Goal: Task Accomplishment & Management: Manage account settings

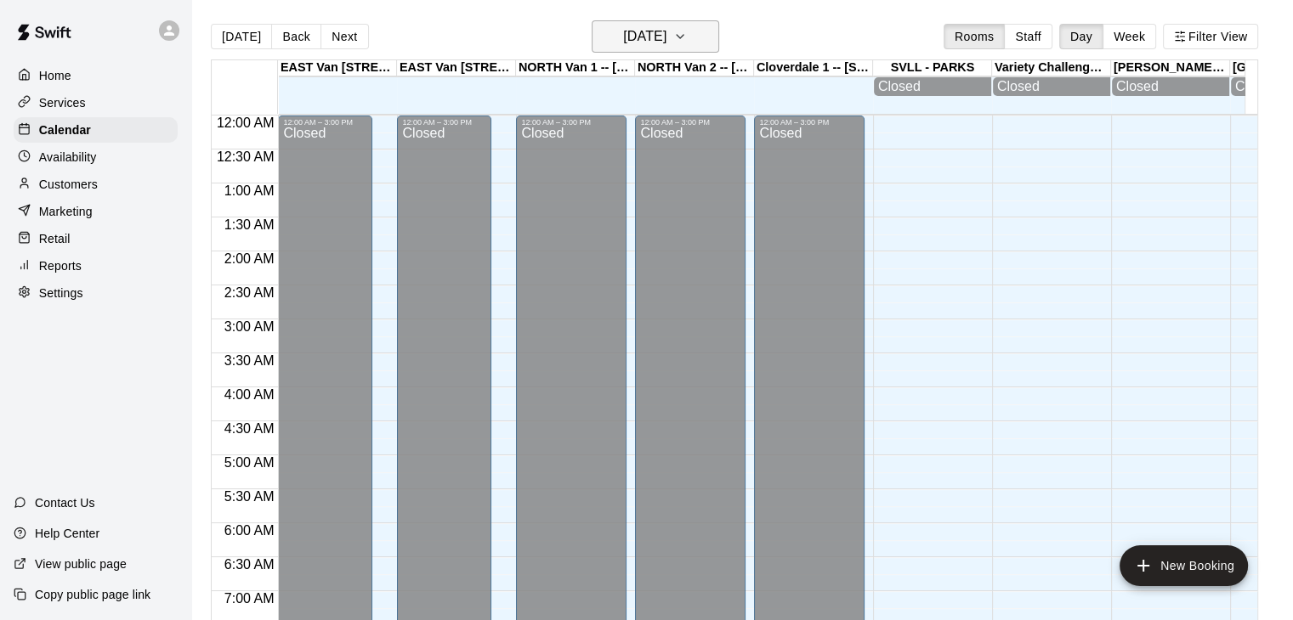
scroll to position [925, 0]
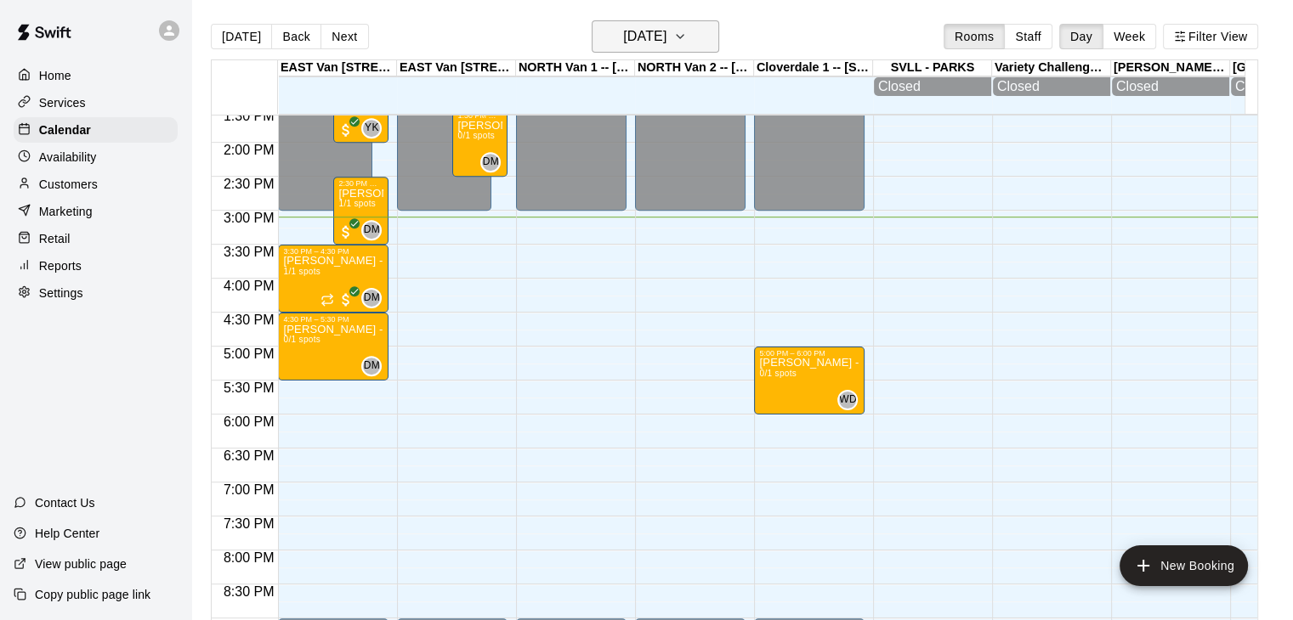
click at [687, 42] on icon "button" at bounding box center [680, 36] width 14 height 20
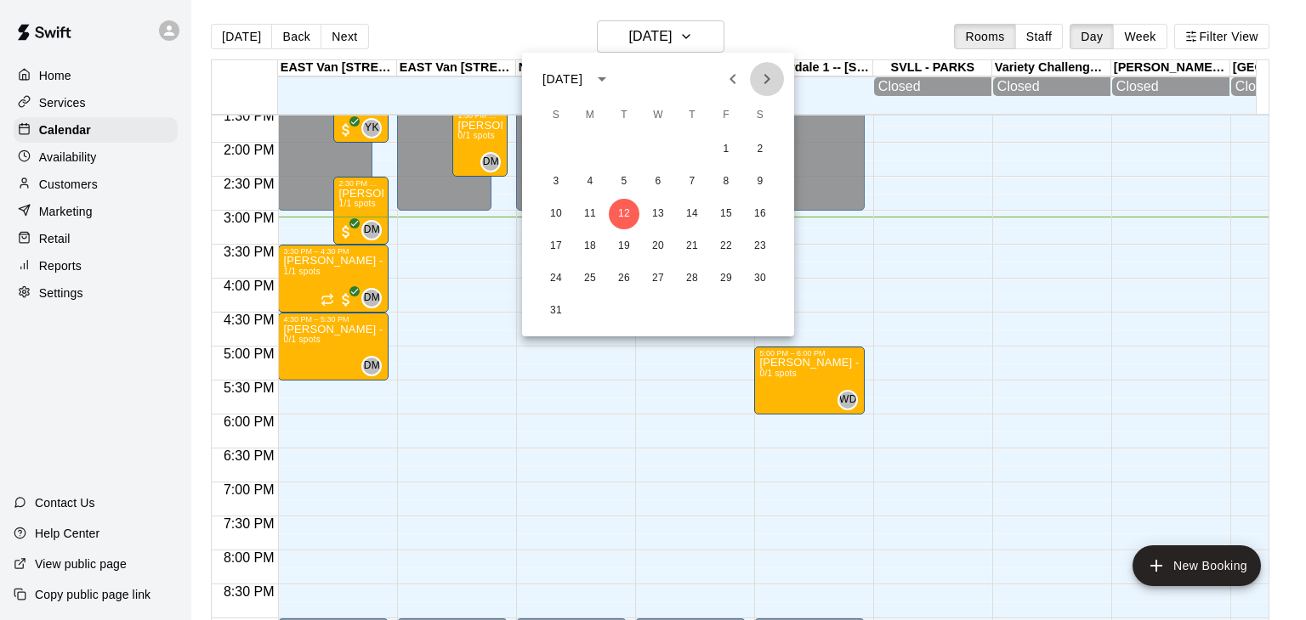
click at [762, 81] on icon "Next month" at bounding box center [766, 79] width 20 height 20
click at [765, 88] on icon "Next month" at bounding box center [766, 79] width 20 height 20
click at [736, 83] on icon "Previous month" at bounding box center [732, 79] width 20 height 20
click at [731, 73] on icon "Previous month" at bounding box center [732, 79] width 20 height 20
click at [587, 277] on button "25" at bounding box center [590, 278] width 31 height 31
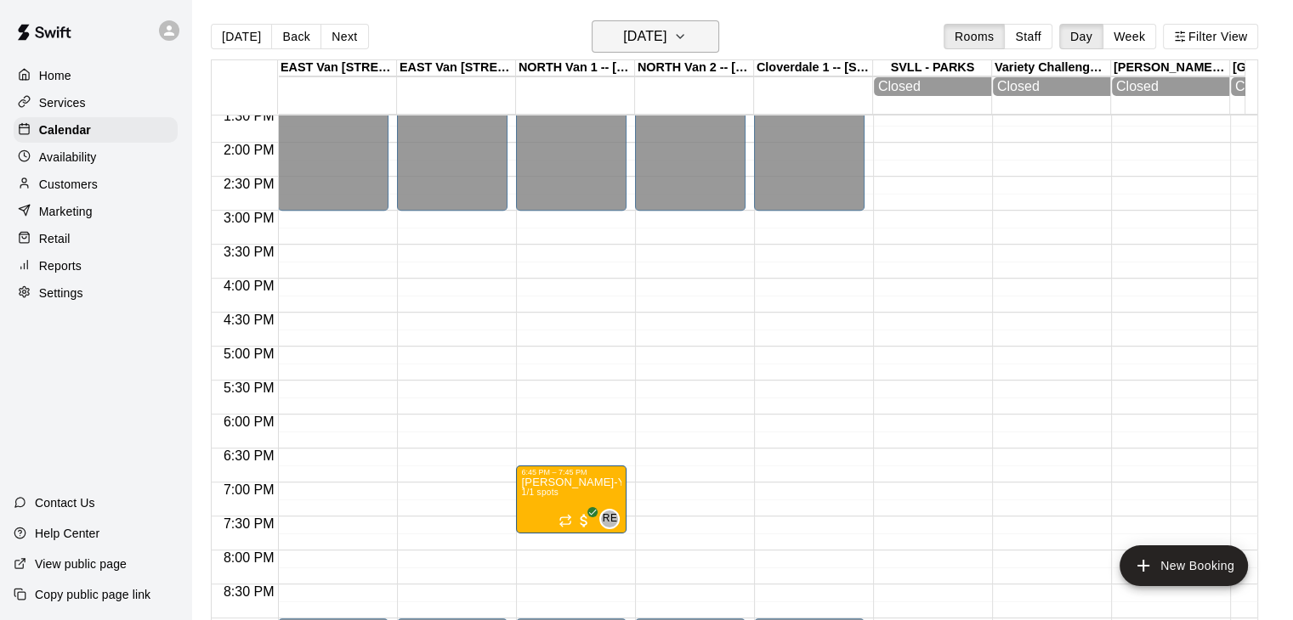
click at [687, 31] on icon "button" at bounding box center [680, 36] width 14 height 20
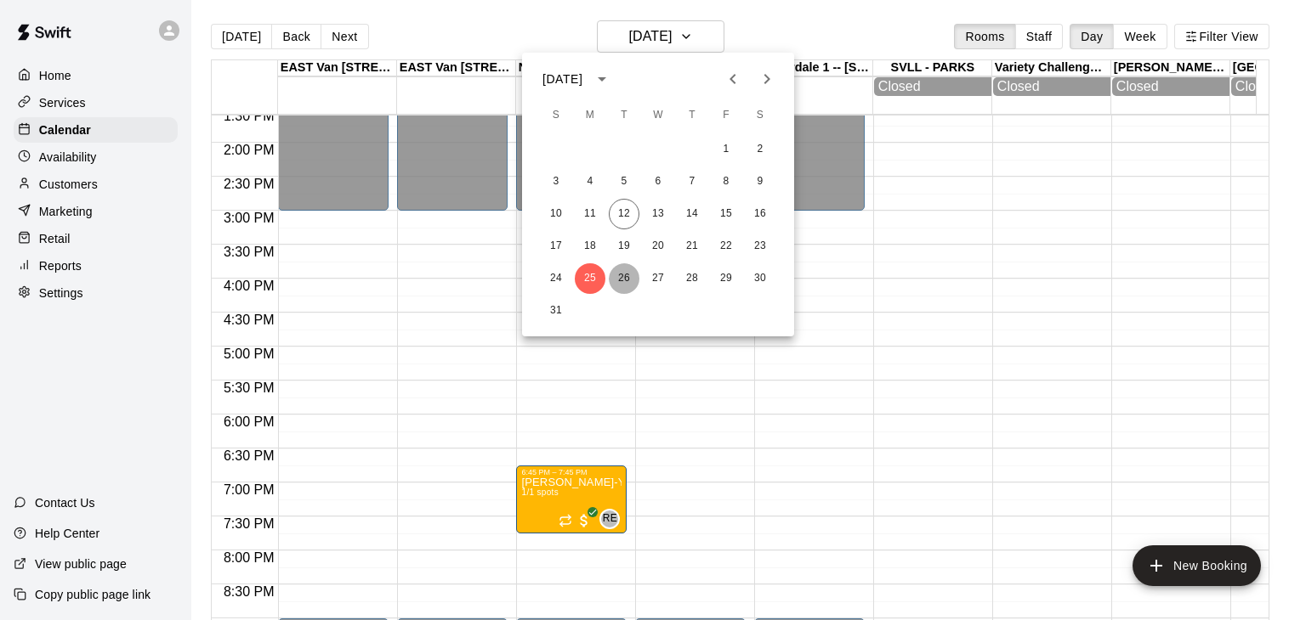
click at [623, 289] on button "26" at bounding box center [624, 278] width 31 height 31
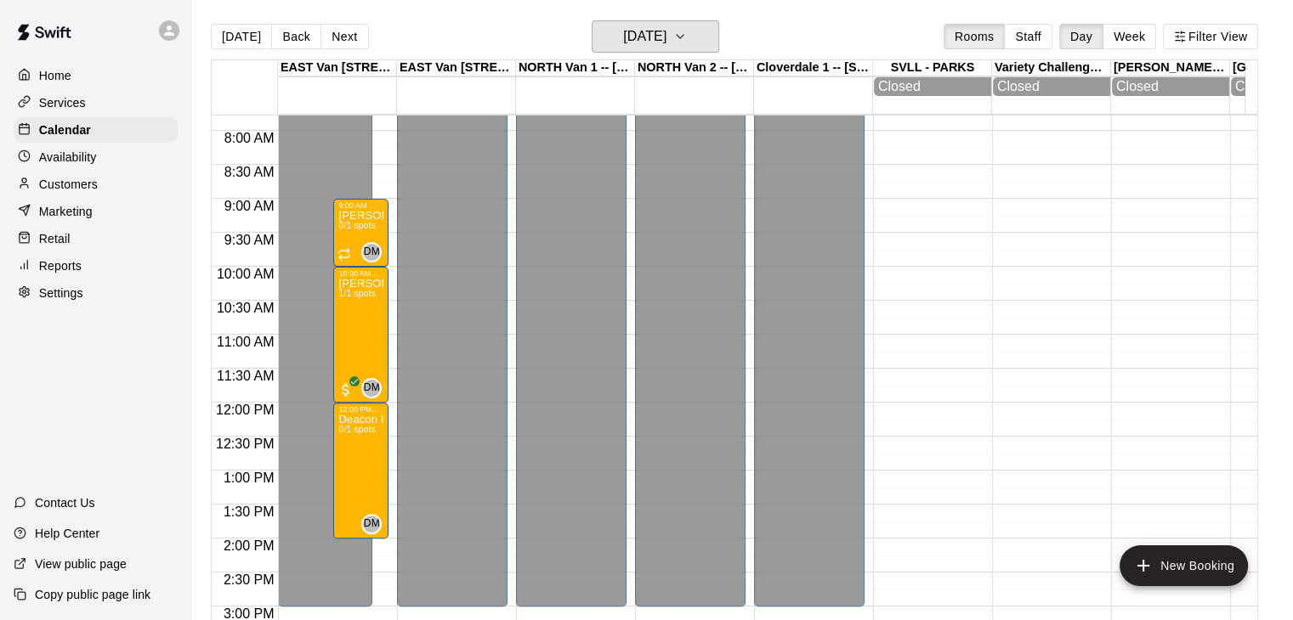
scroll to position [517, 0]
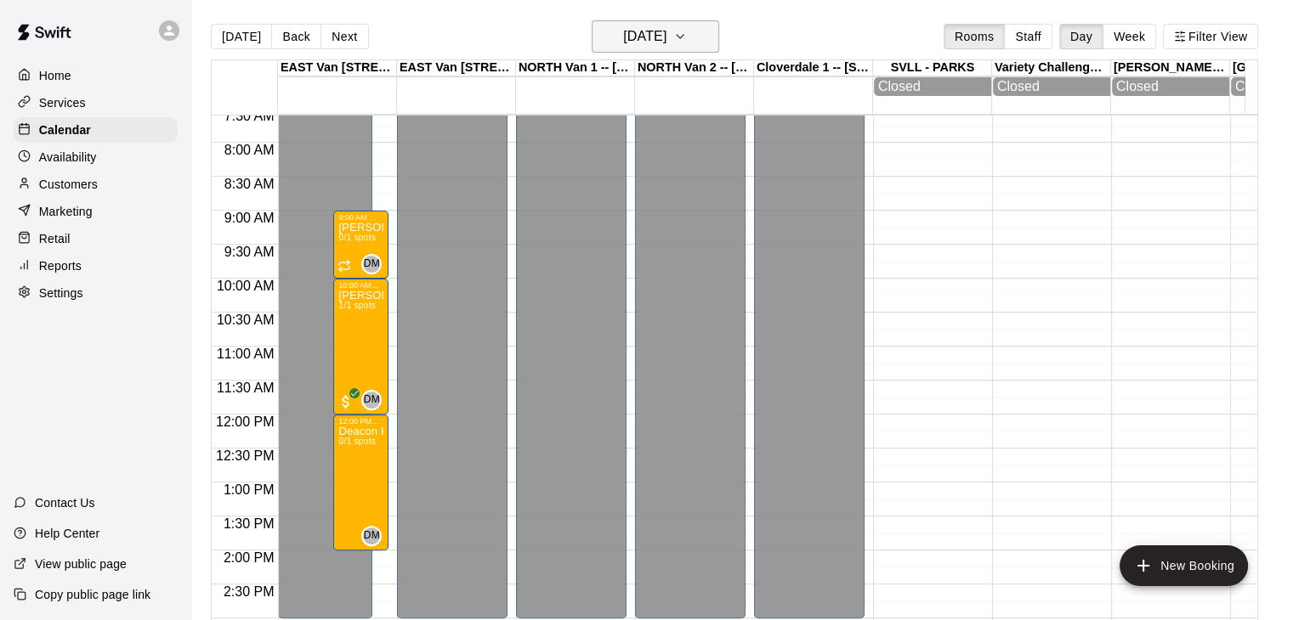
click at [687, 37] on icon "button" at bounding box center [680, 36] width 14 height 20
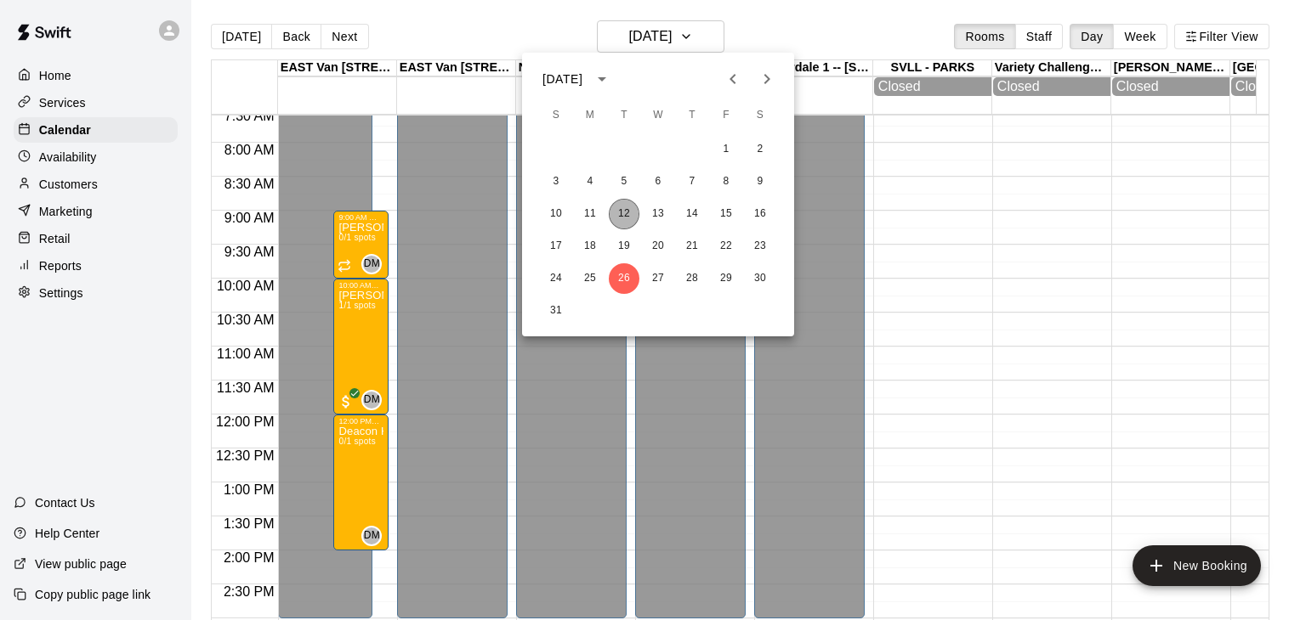
click at [626, 212] on button "12" at bounding box center [624, 214] width 31 height 31
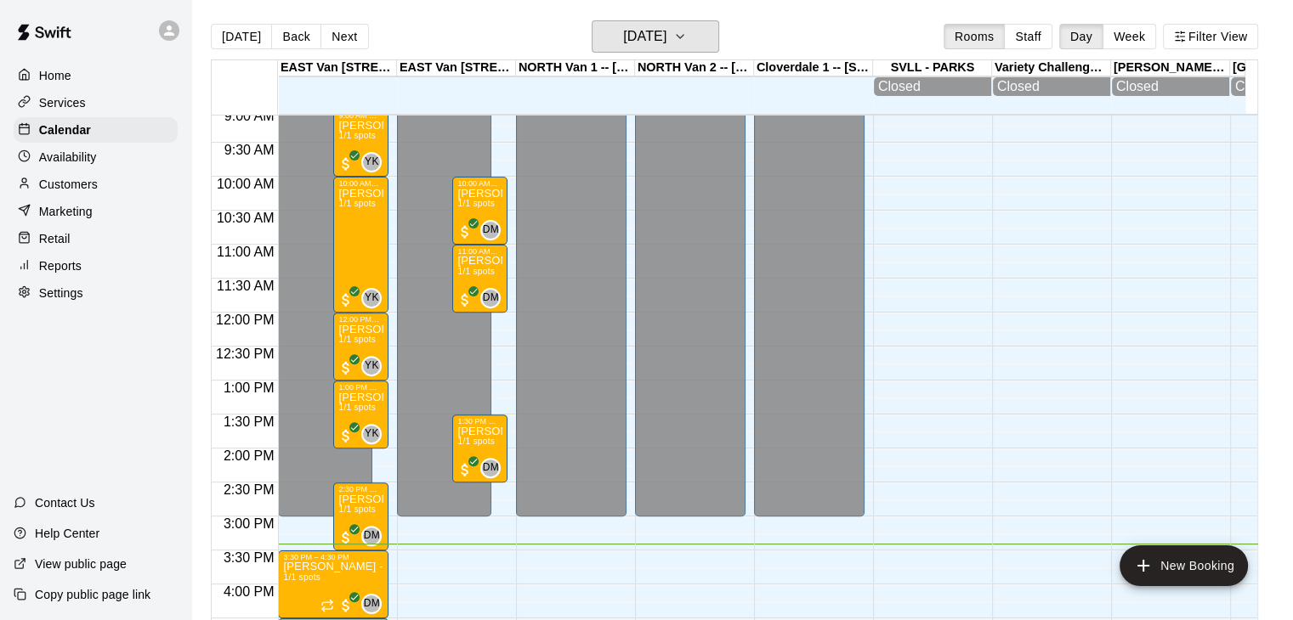
scroll to position [628, 0]
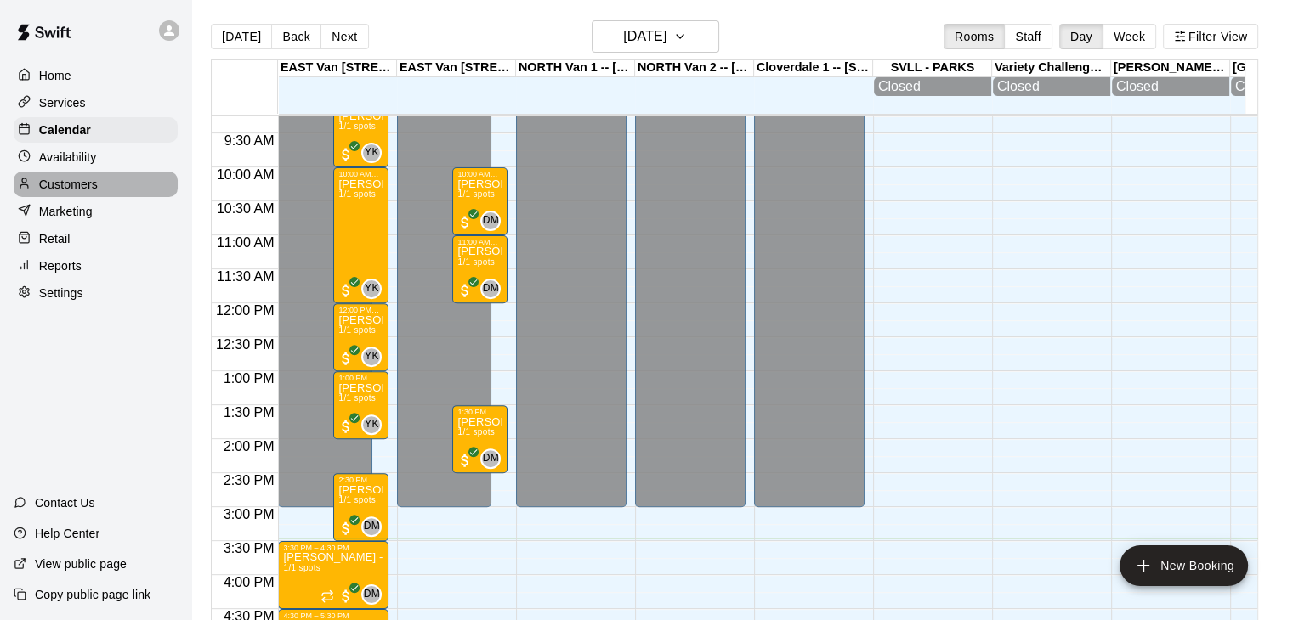
click at [105, 184] on div "Customers" at bounding box center [96, 184] width 164 height 25
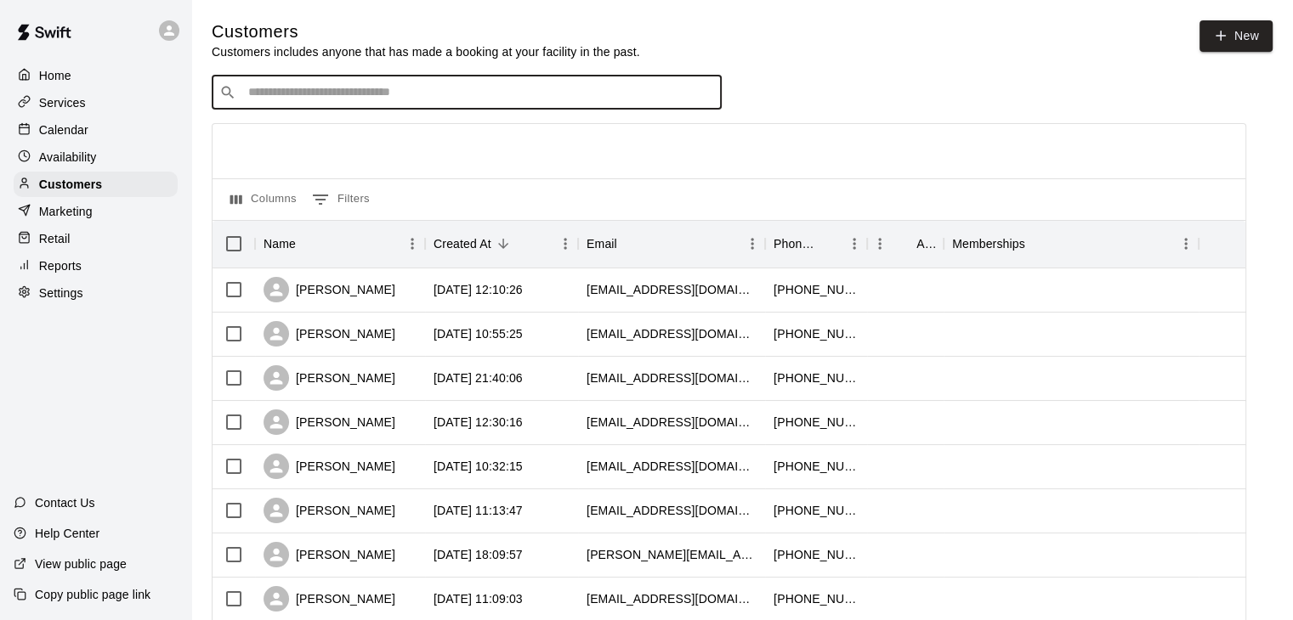
click at [337, 99] on input "Search customers by name or email" at bounding box center [478, 92] width 471 height 17
type input "*****"
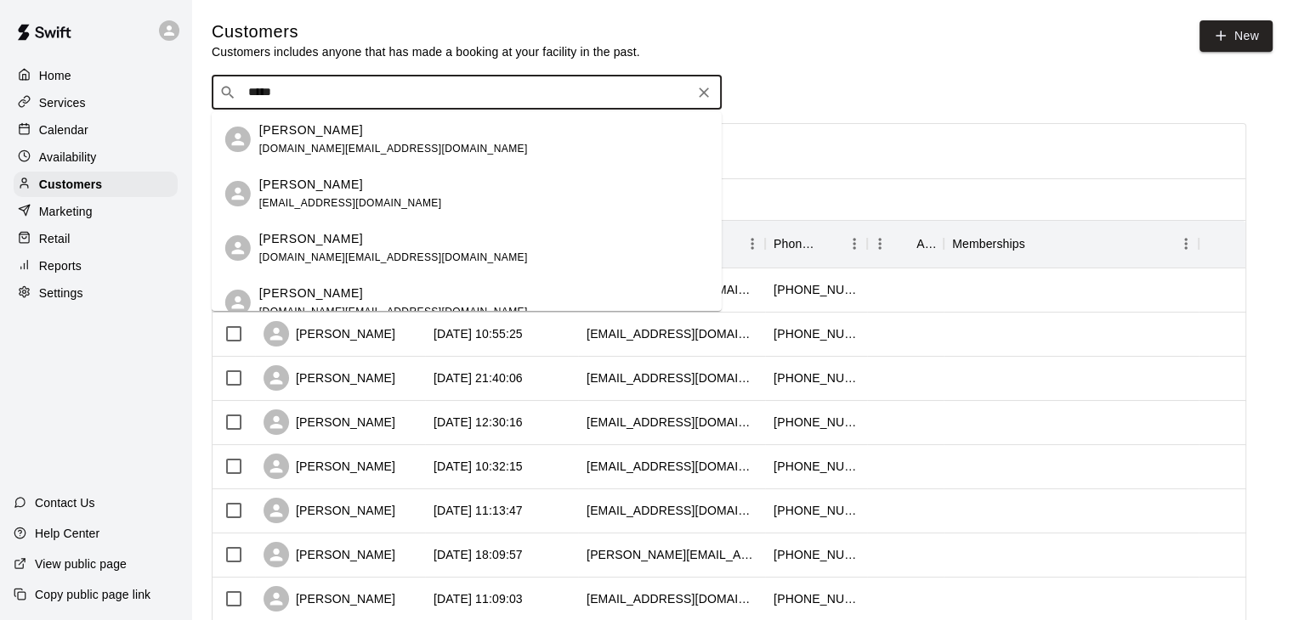
click at [348, 140] on div "[PERSON_NAME] [DOMAIN_NAME][EMAIL_ADDRESS][DOMAIN_NAME]" at bounding box center [393, 140] width 269 height 37
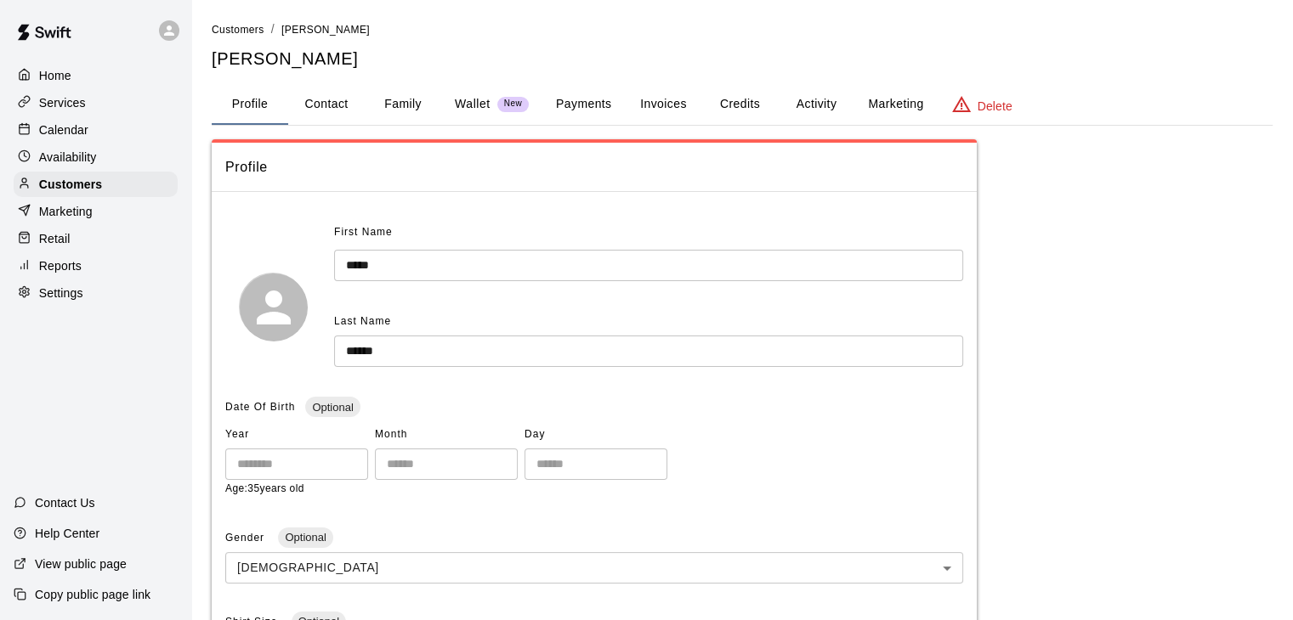
click at [411, 98] on button "Family" at bounding box center [403, 104] width 76 height 41
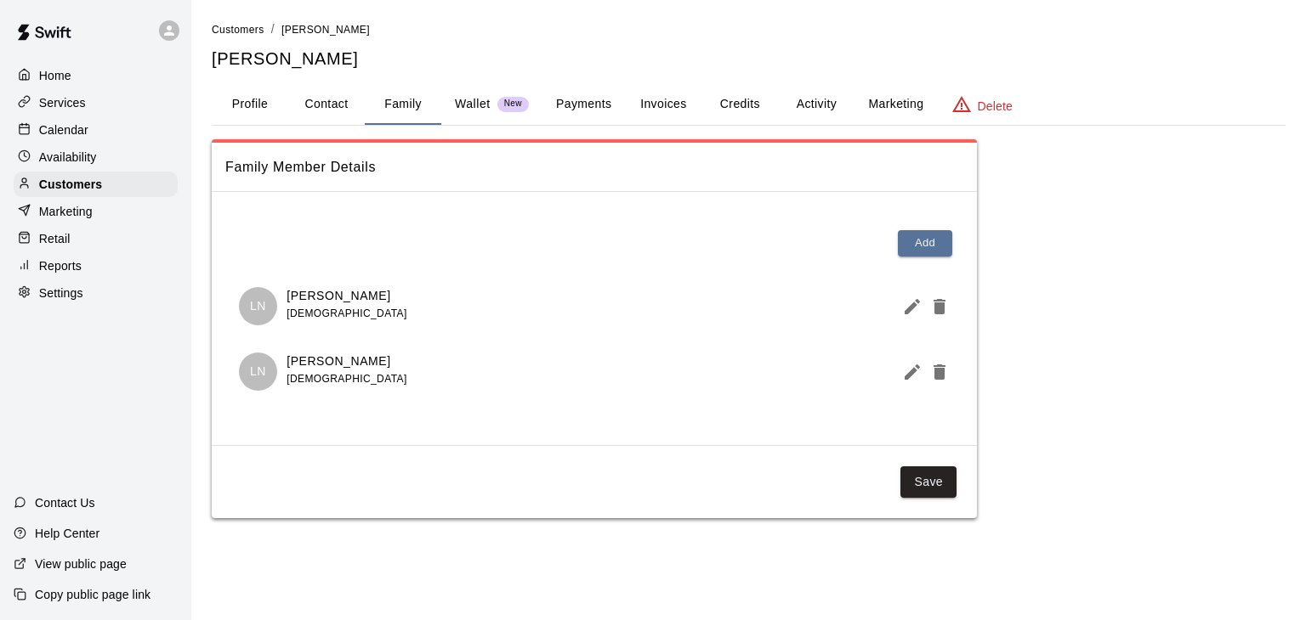
click at [76, 130] on p "Calendar" at bounding box center [63, 130] width 49 height 17
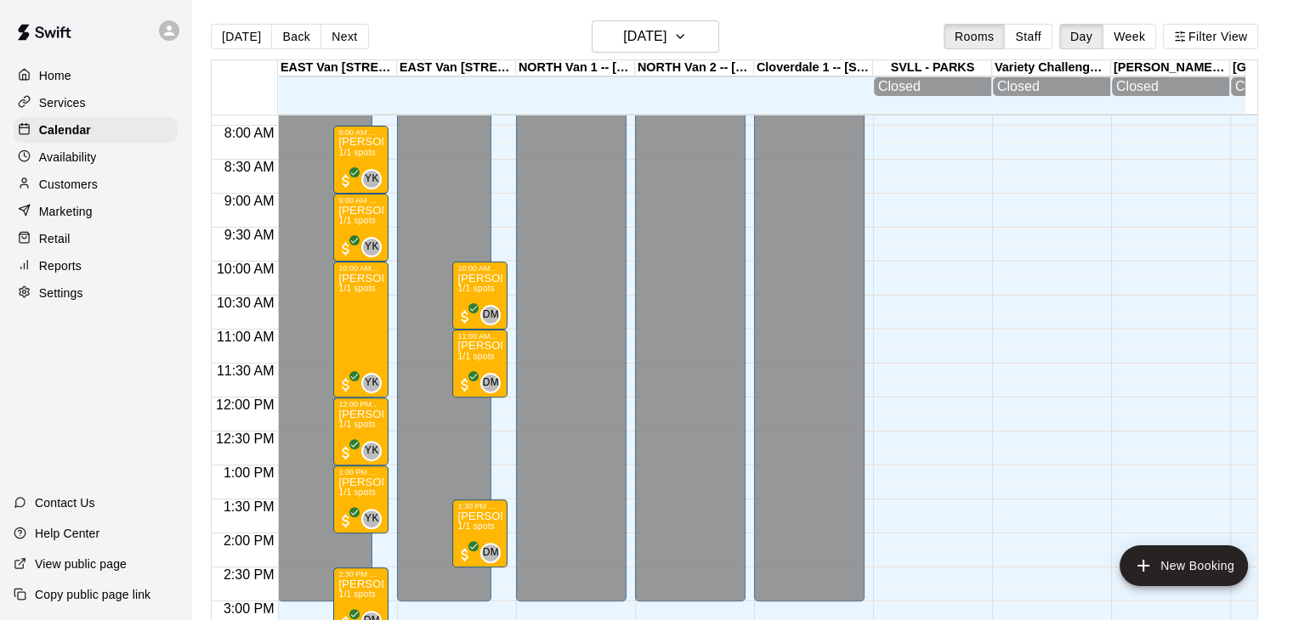
scroll to position [551, 0]
